Goal: Transaction & Acquisition: Purchase product/service

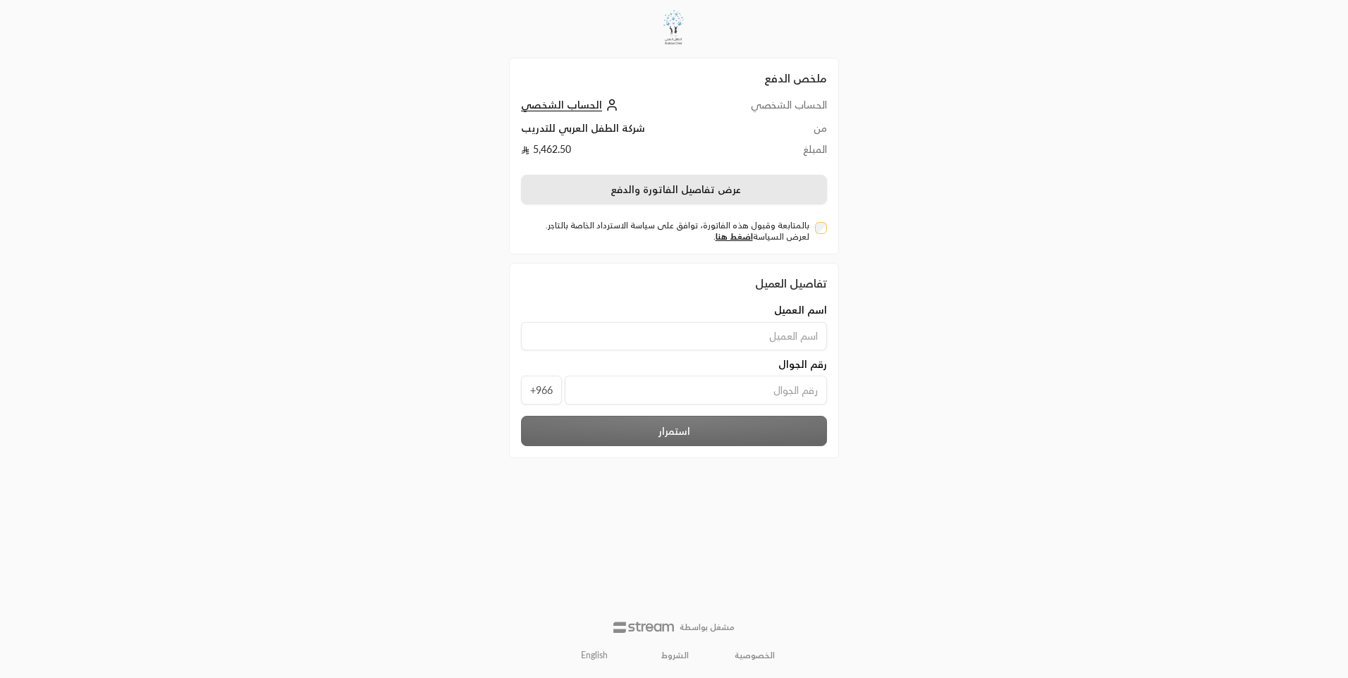
click at [653, 185] on button "عرض تفاصيل الفاتورة والدفع" at bounding box center [674, 190] width 306 height 30
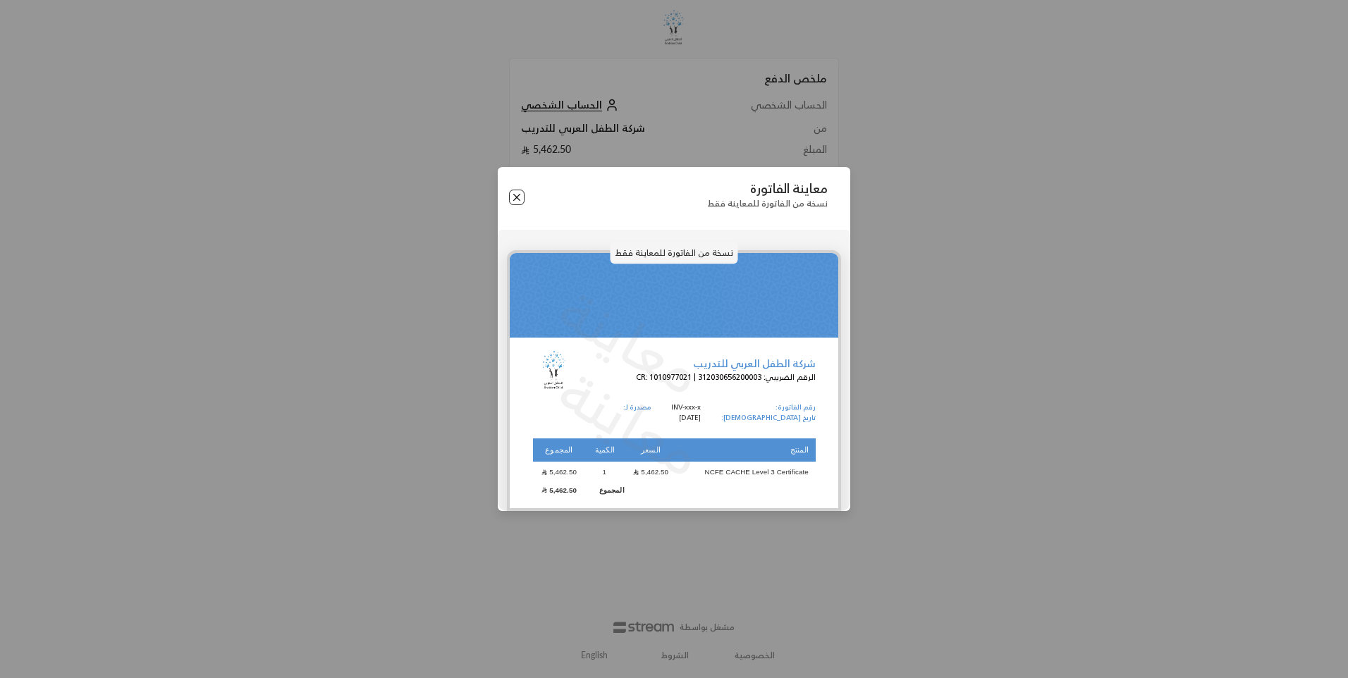
click at [522, 200] on button "Close" at bounding box center [517, 198] width 16 height 16
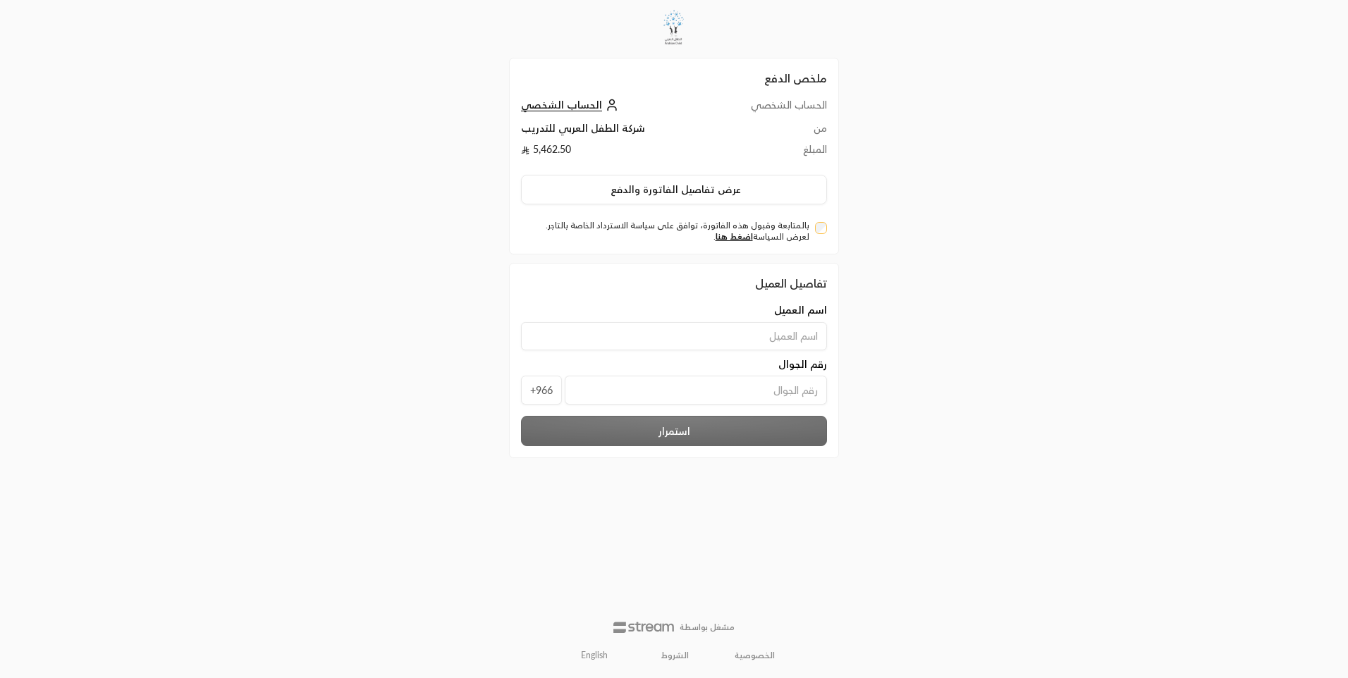
click at [772, 331] on input at bounding box center [674, 336] width 306 height 28
type input "f"
type input "بدور [PERSON_NAME]"
click at [636, 389] on input "tel" at bounding box center [696, 390] width 262 height 29
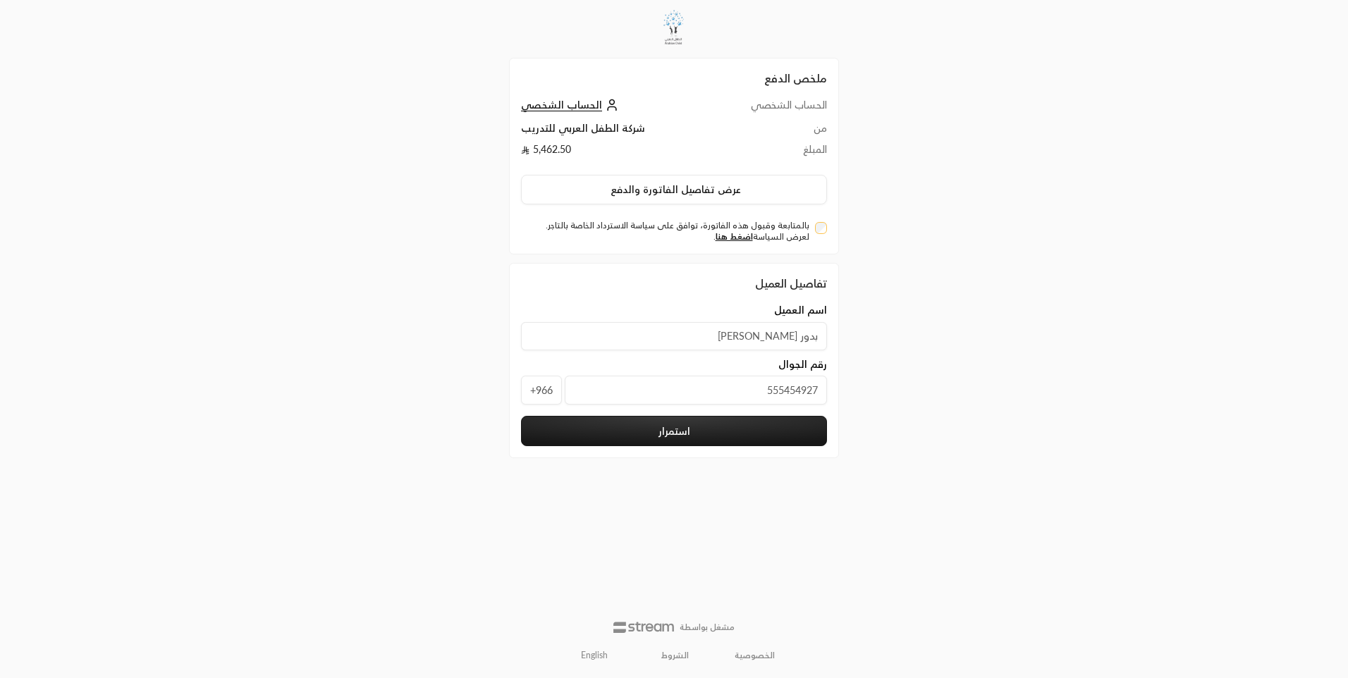
type input "555454927"
click at [678, 427] on button "استمرار" at bounding box center [674, 431] width 306 height 30
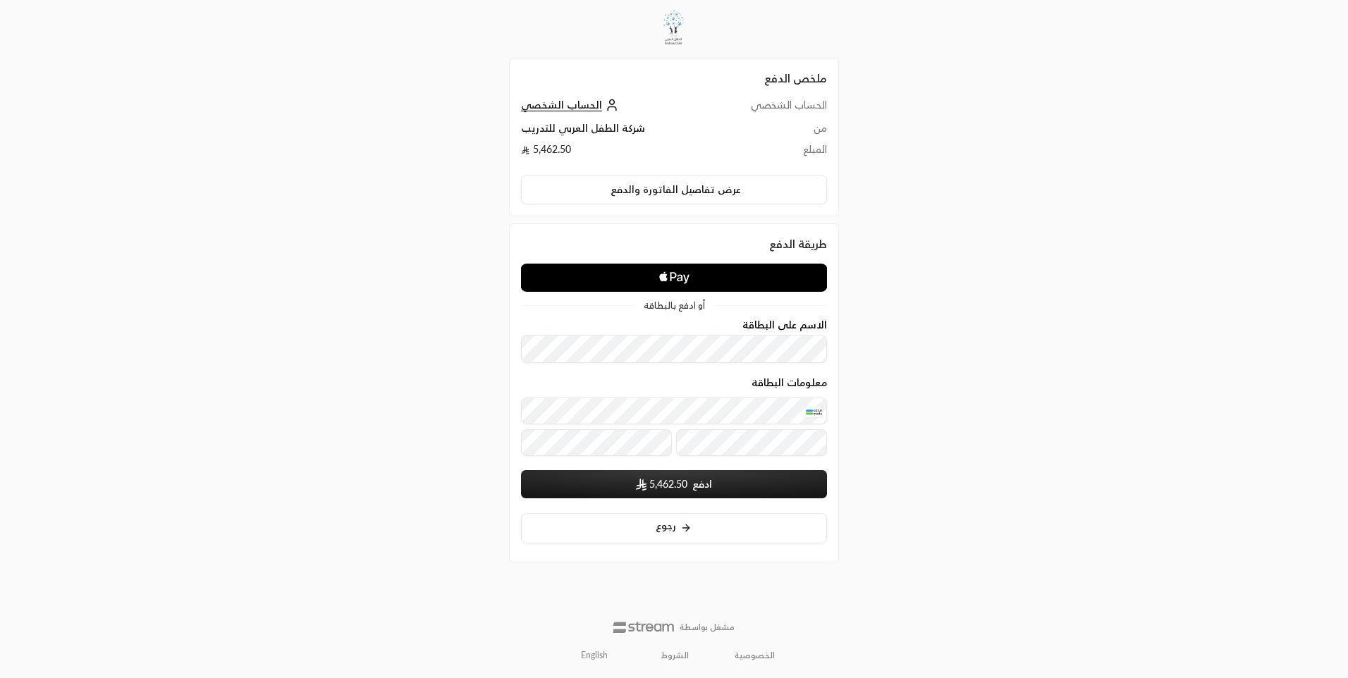
click at [748, 482] on button "ادفع 5,462.50" at bounding box center [674, 484] width 306 height 28
